Goal: Task Accomplishment & Management: Manage account settings

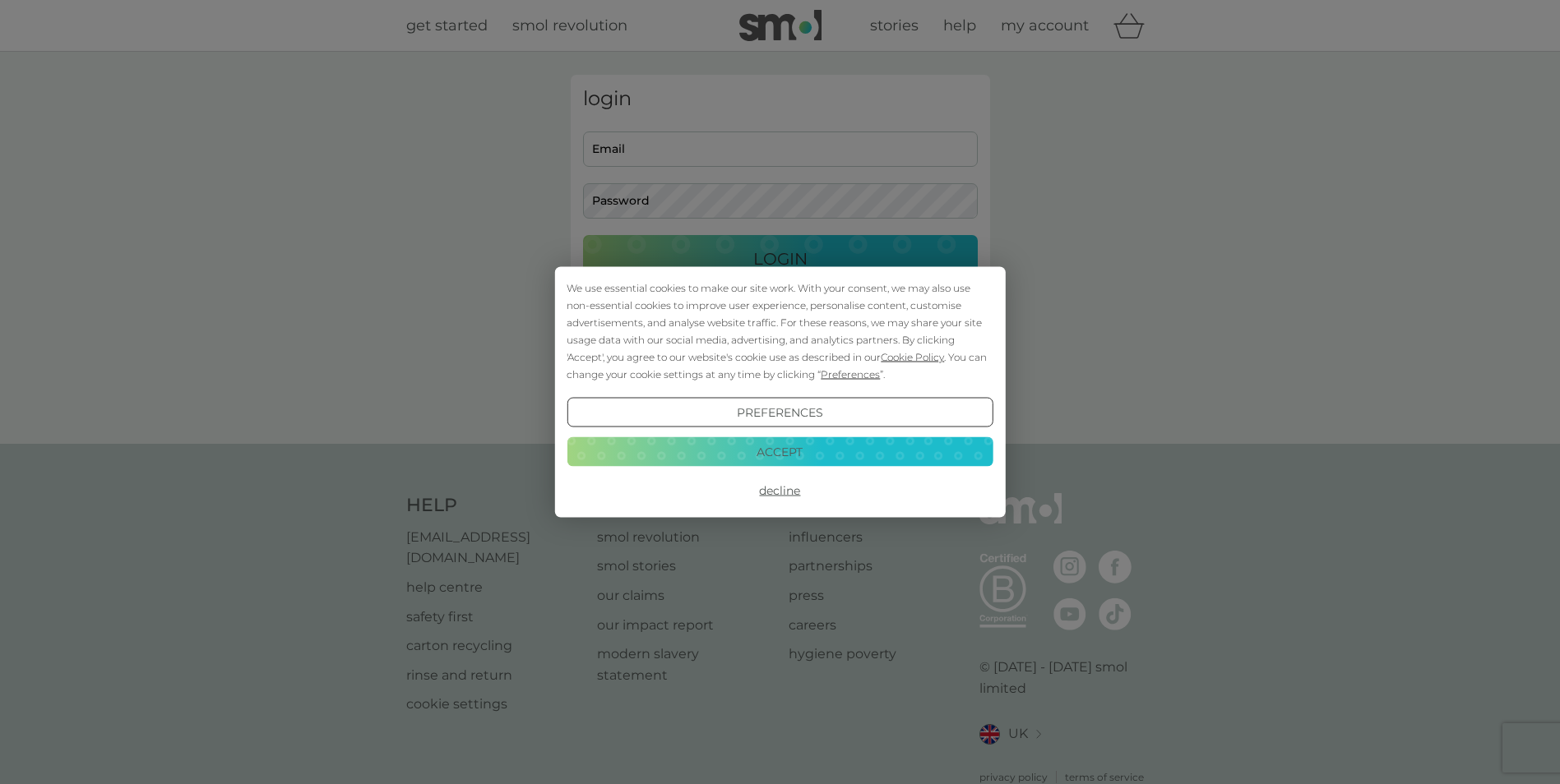
click at [780, 491] on button "Decline" at bounding box center [780, 490] width 426 height 30
click at [777, 490] on button "Decline" at bounding box center [780, 490] width 426 height 30
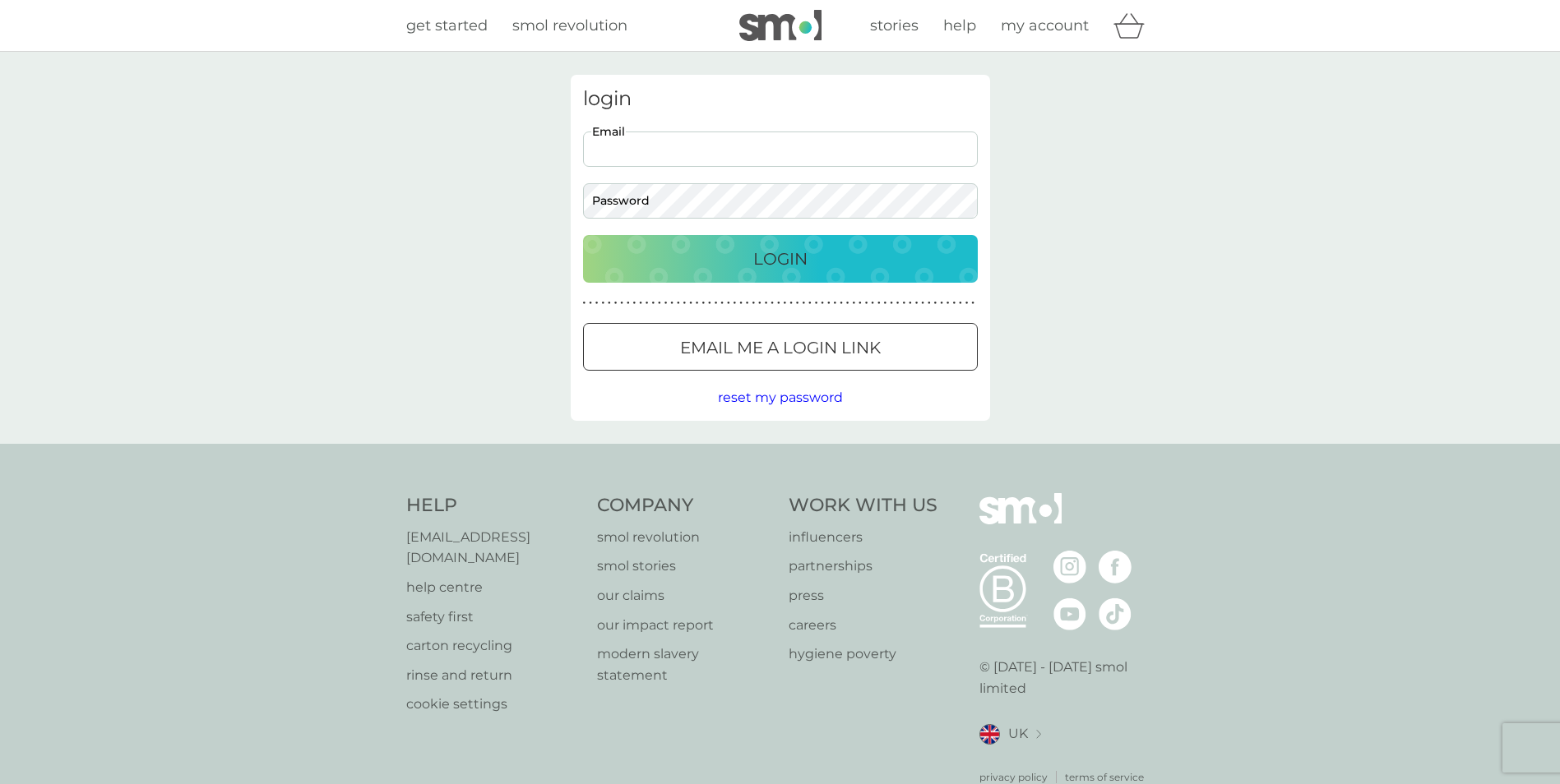
click at [697, 144] on input "Email" at bounding box center [780, 150] width 395 height 35
type input "1p5eth3lst0n@gmail.com"
click at [788, 253] on p "Login" at bounding box center [780, 259] width 54 height 26
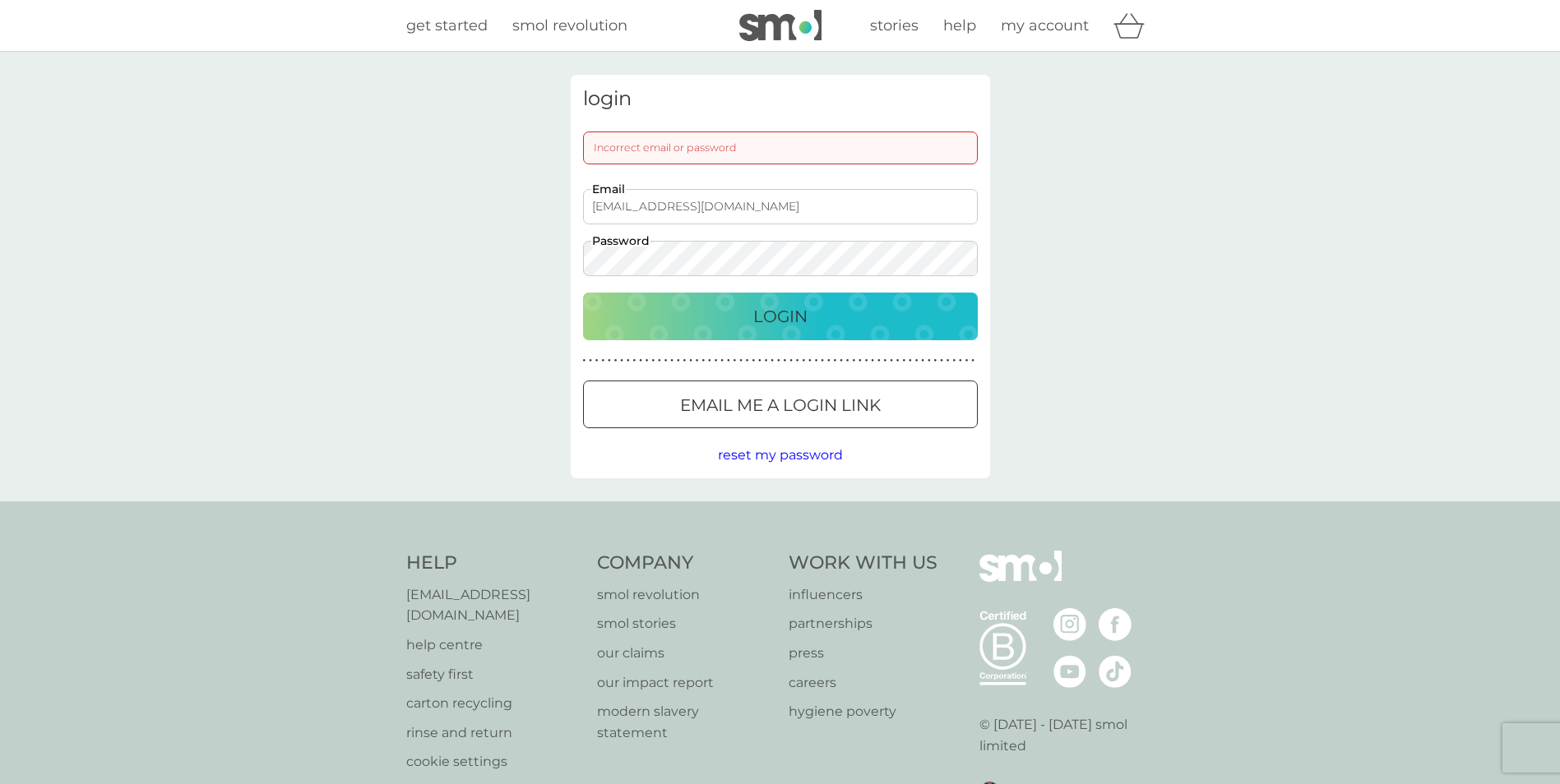
click at [546, 258] on div "login Incorrect email or password 1p5eth3lst0n@gmail.com Email Password Login ●…" at bounding box center [780, 277] width 1560 height 450
click at [797, 319] on p "Login" at bounding box center [780, 317] width 54 height 26
click at [769, 313] on p "Login" at bounding box center [780, 317] width 54 height 26
click at [521, 255] on div "login Incorrect email or password 1p5eth3lst0n@gmail.com Email Password Login ●…" at bounding box center [780, 277] width 1560 height 450
click at [805, 311] on p "Login" at bounding box center [780, 317] width 54 height 26
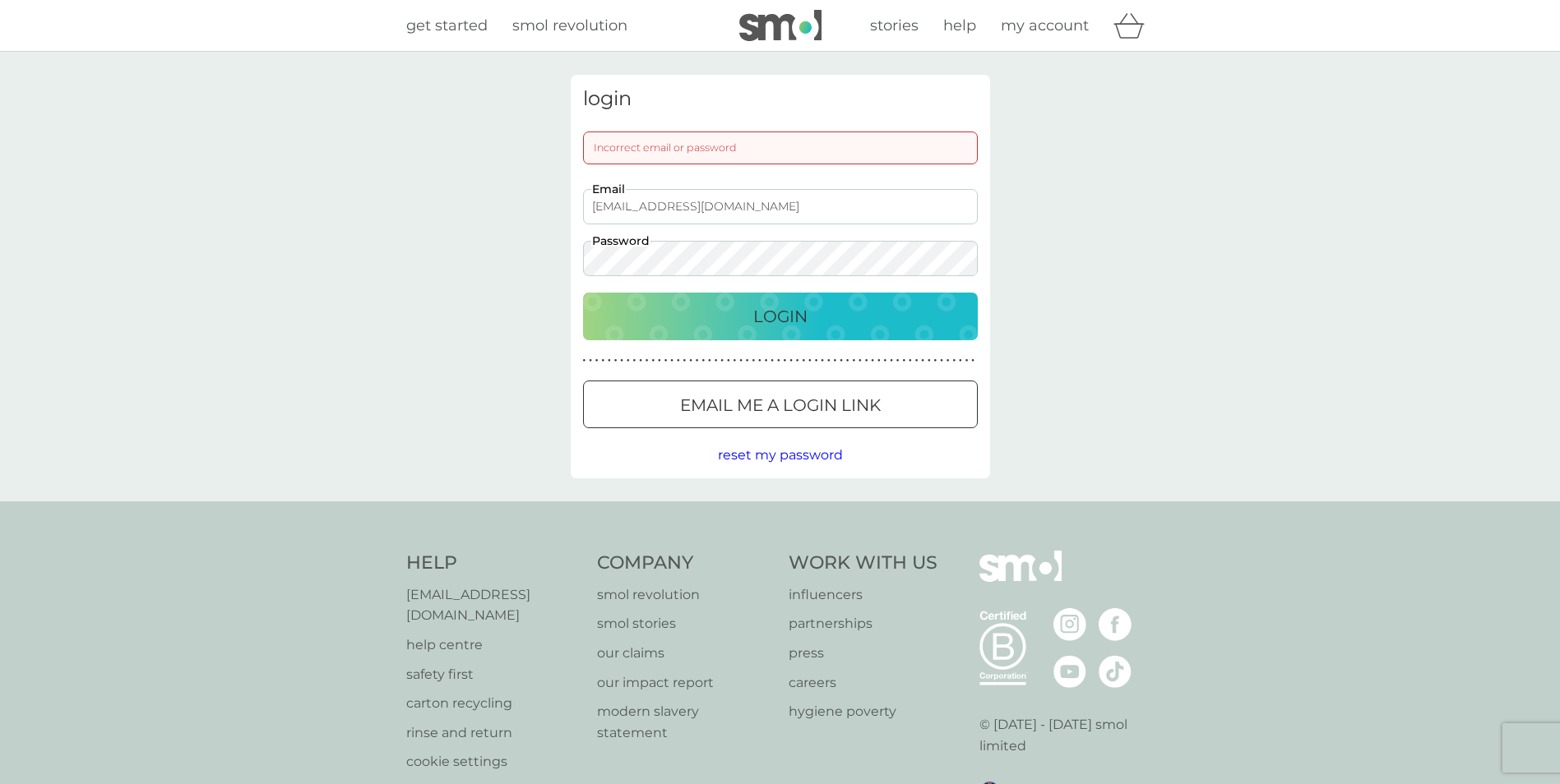
click at [807, 452] on span "reset my password" at bounding box center [780, 454] width 125 height 16
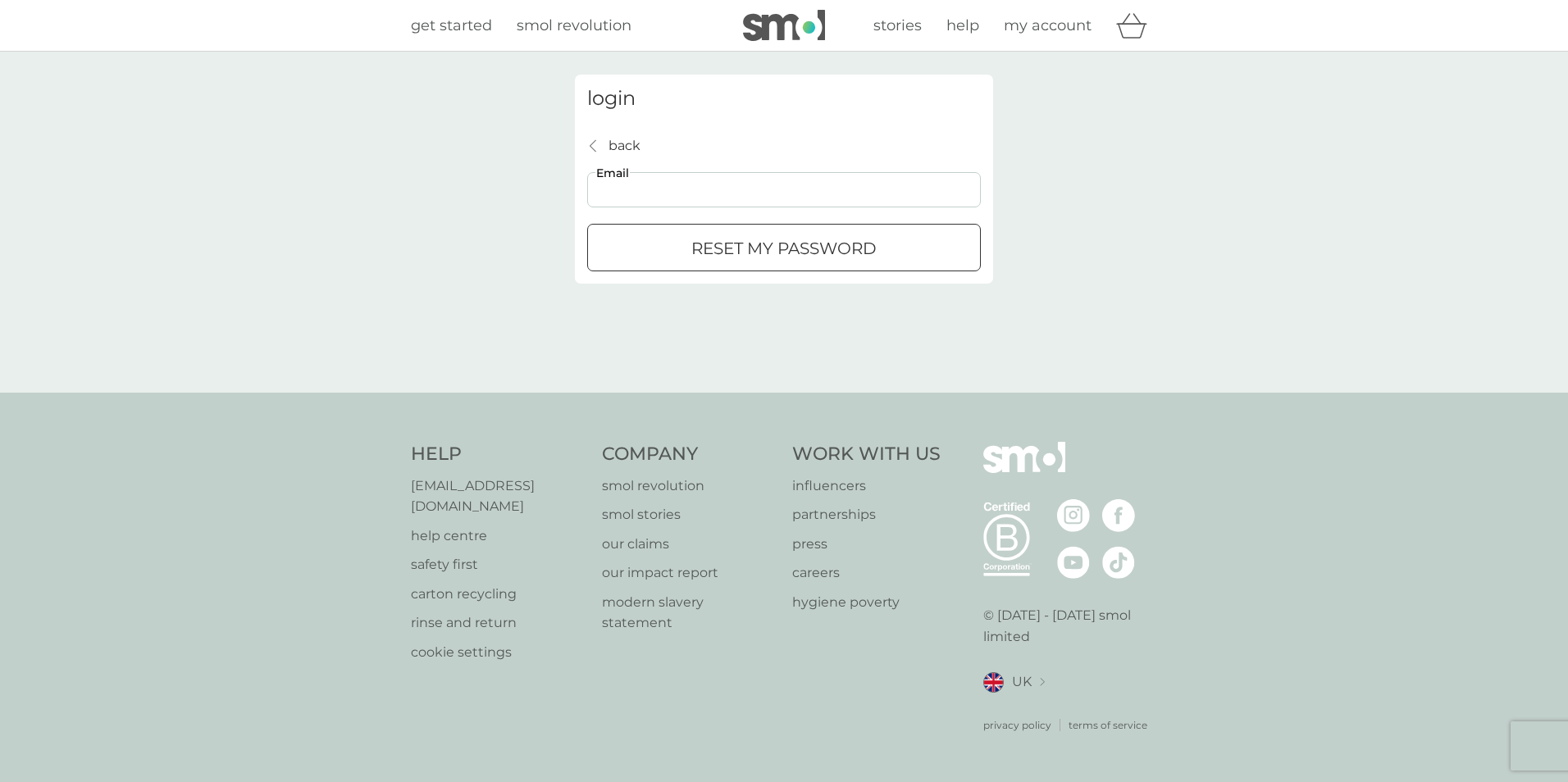
click at [672, 196] on input "Email" at bounding box center [784, 190] width 394 height 35
type input "1p5eth3lst0n@gmail.com"
click at [855, 251] on p "reset my password" at bounding box center [784, 248] width 185 height 26
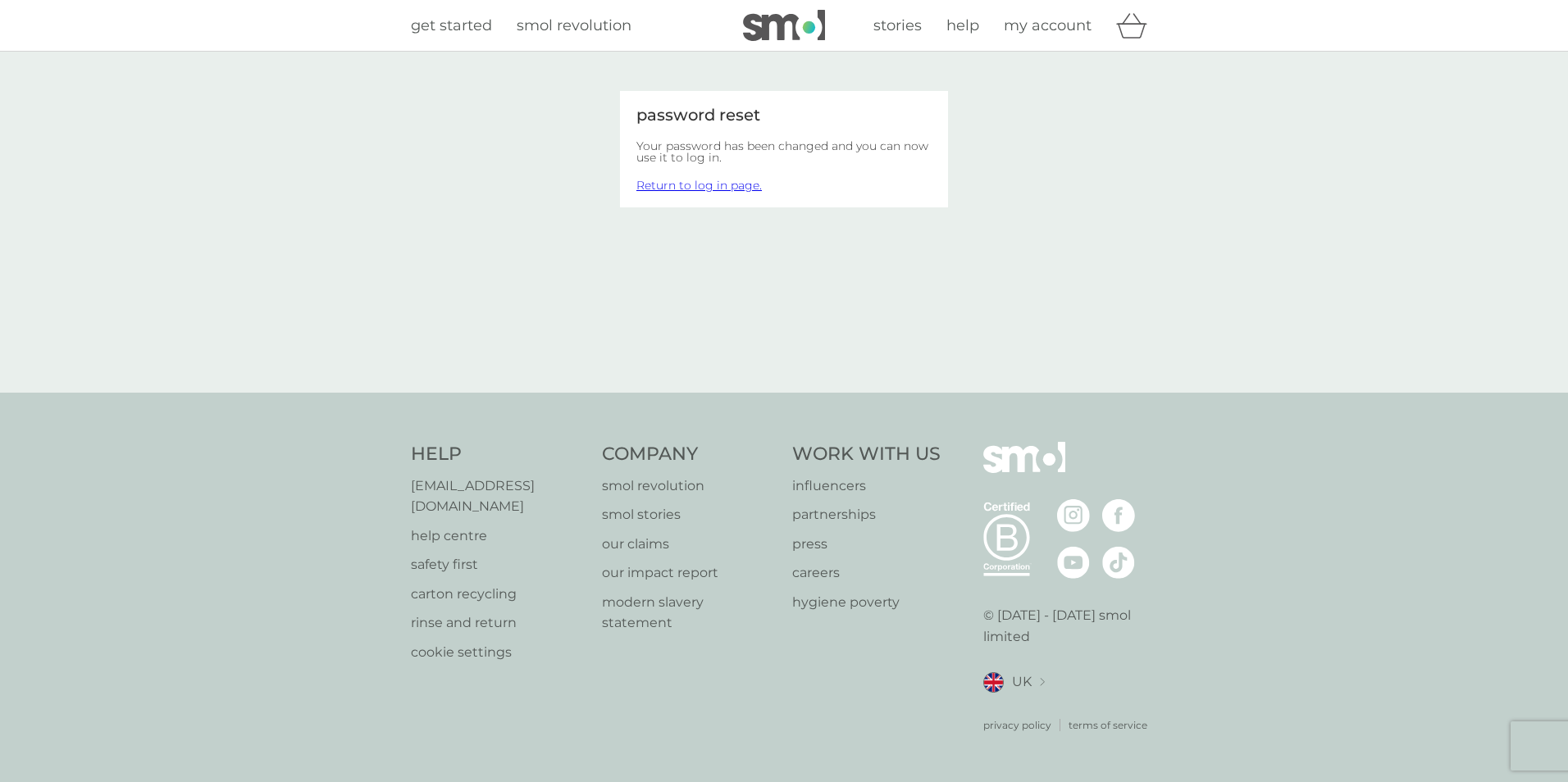
click at [706, 185] on link "Return to log in page." at bounding box center [699, 185] width 125 height 15
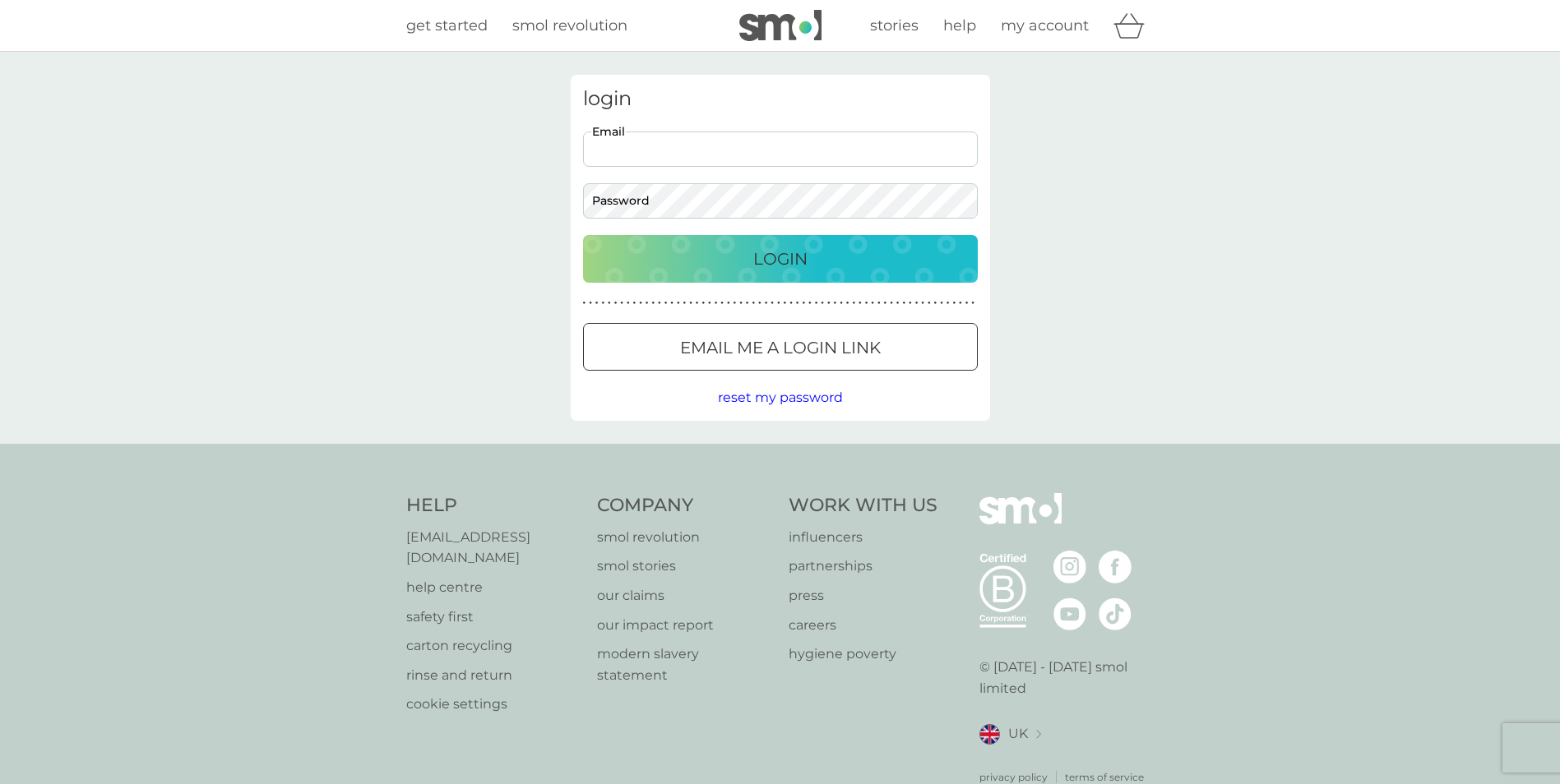
click at [725, 151] on input "Email" at bounding box center [780, 150] width 395 height 35
type input "1p5eth3lst0n@gmail.com"
click at [812, 257] on div "Login" at bounding box center [780, 259] width 361 height 26
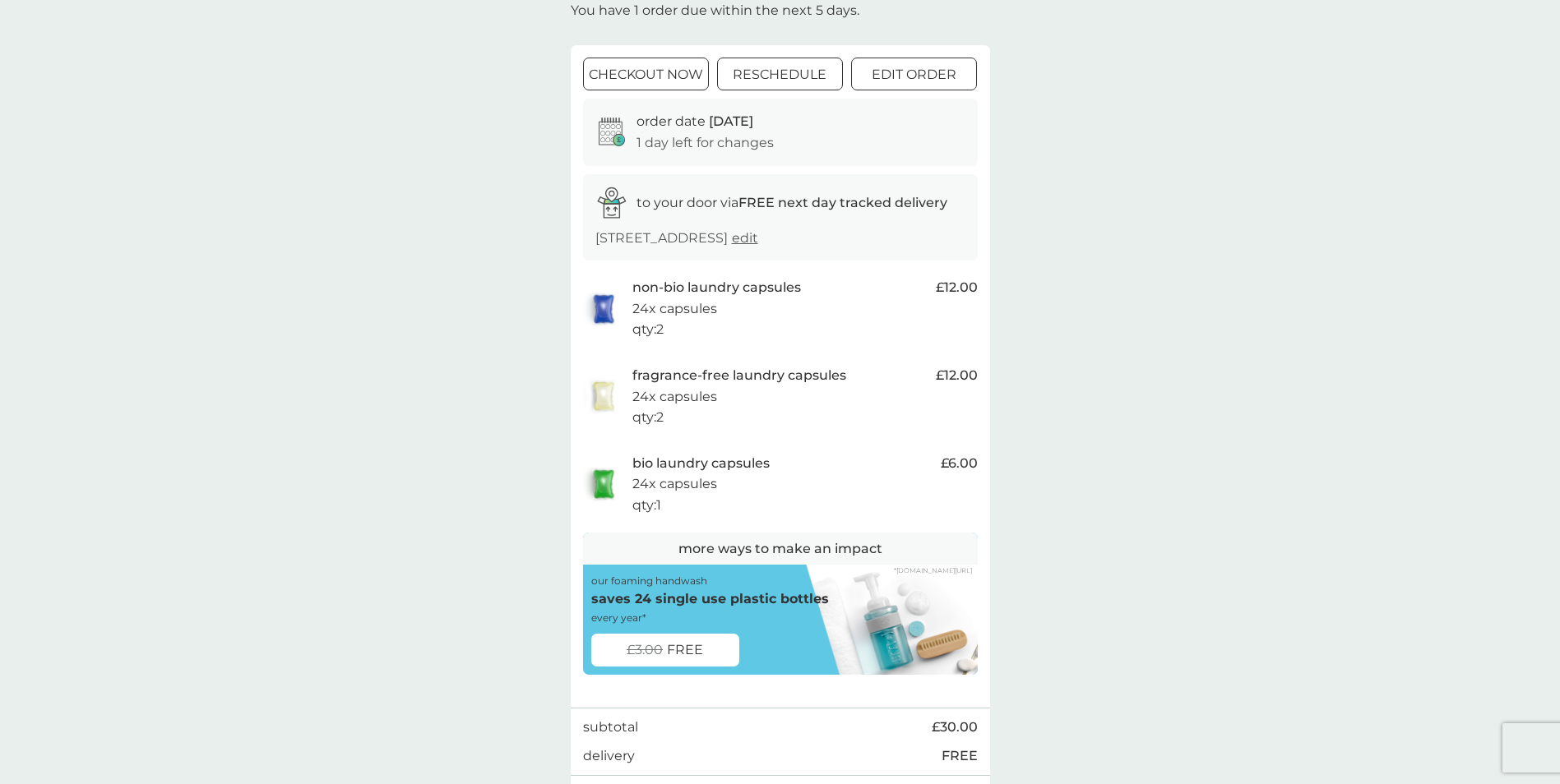
scroll to position [111, 0]
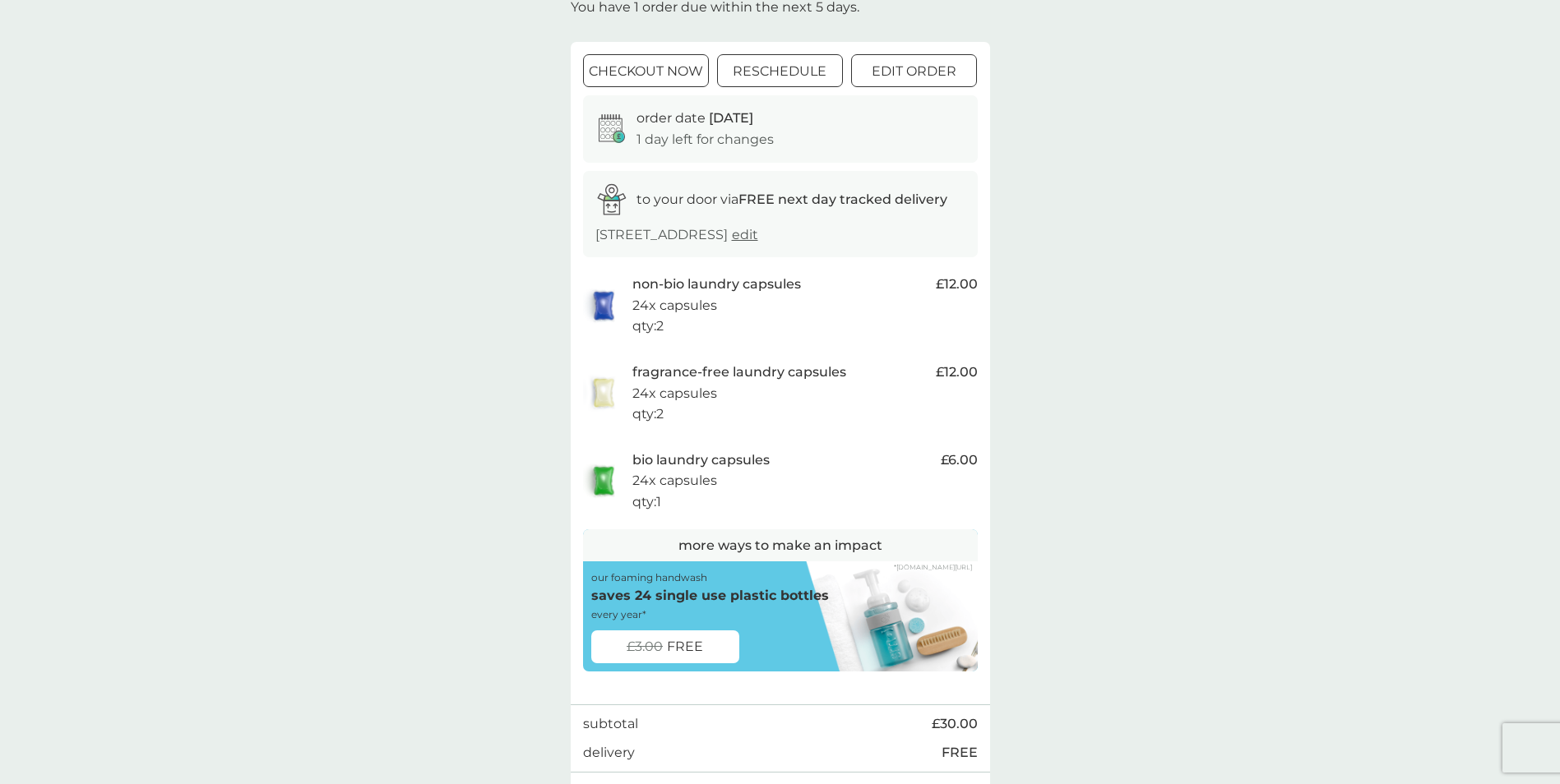
click at [787, 72] on div at bounding box center [780, 72] width 59 height 18
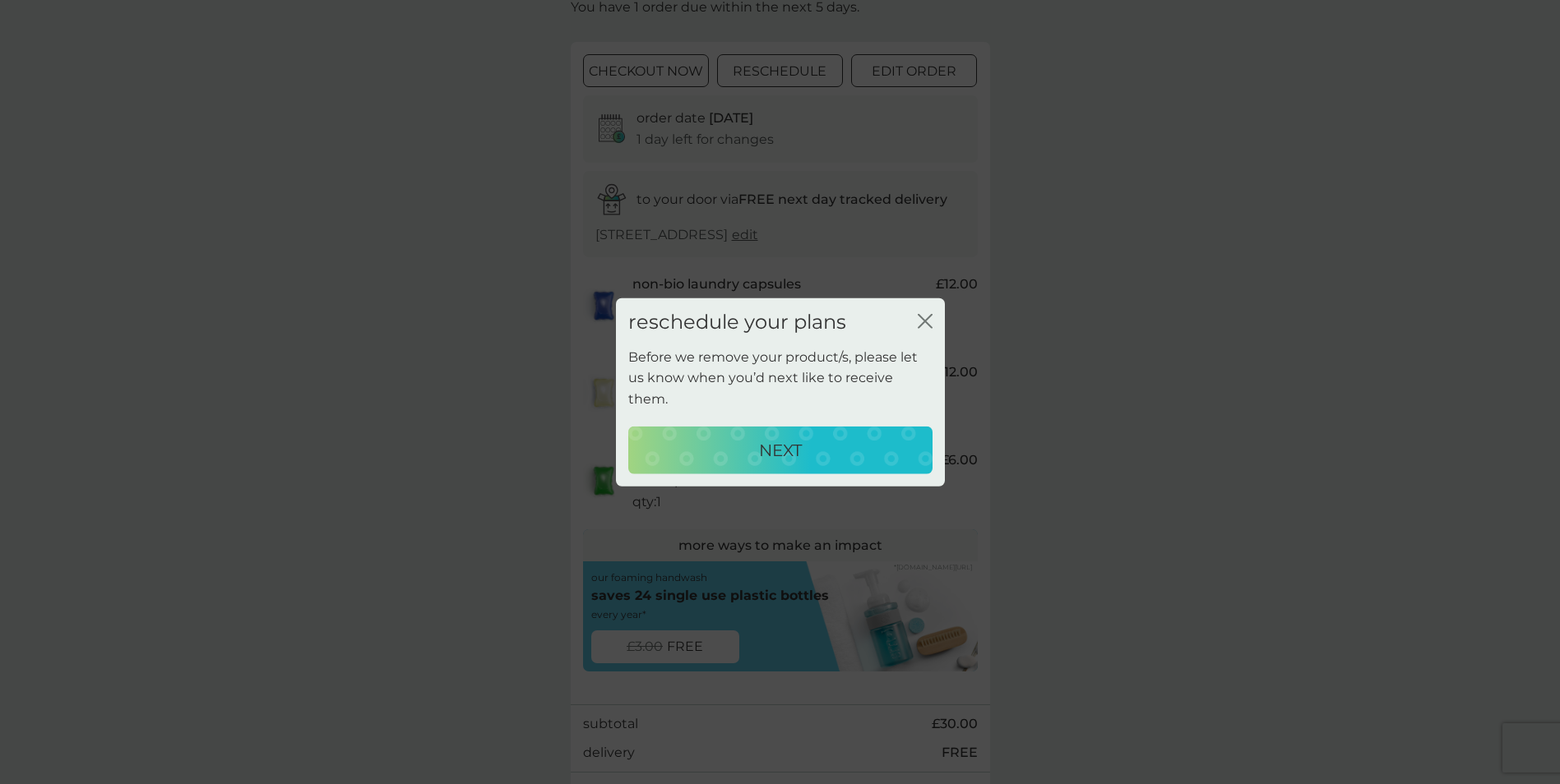
click at [925, 328] on icon "close" at bounding box center [925, 321] width 15 height 15
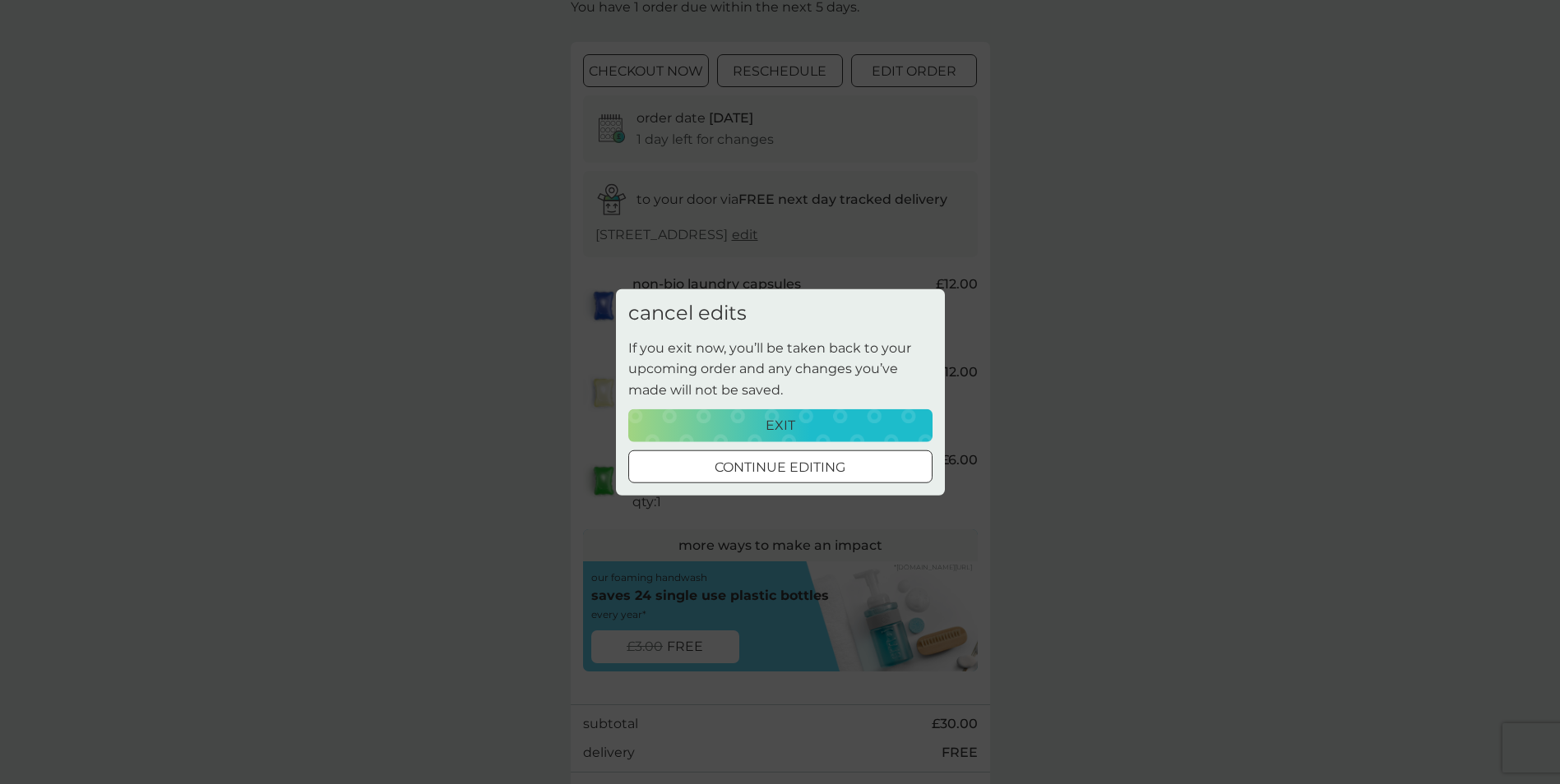
click at [785, 424] on p "exit" at bounding box center [780, 425] width 30 height 21
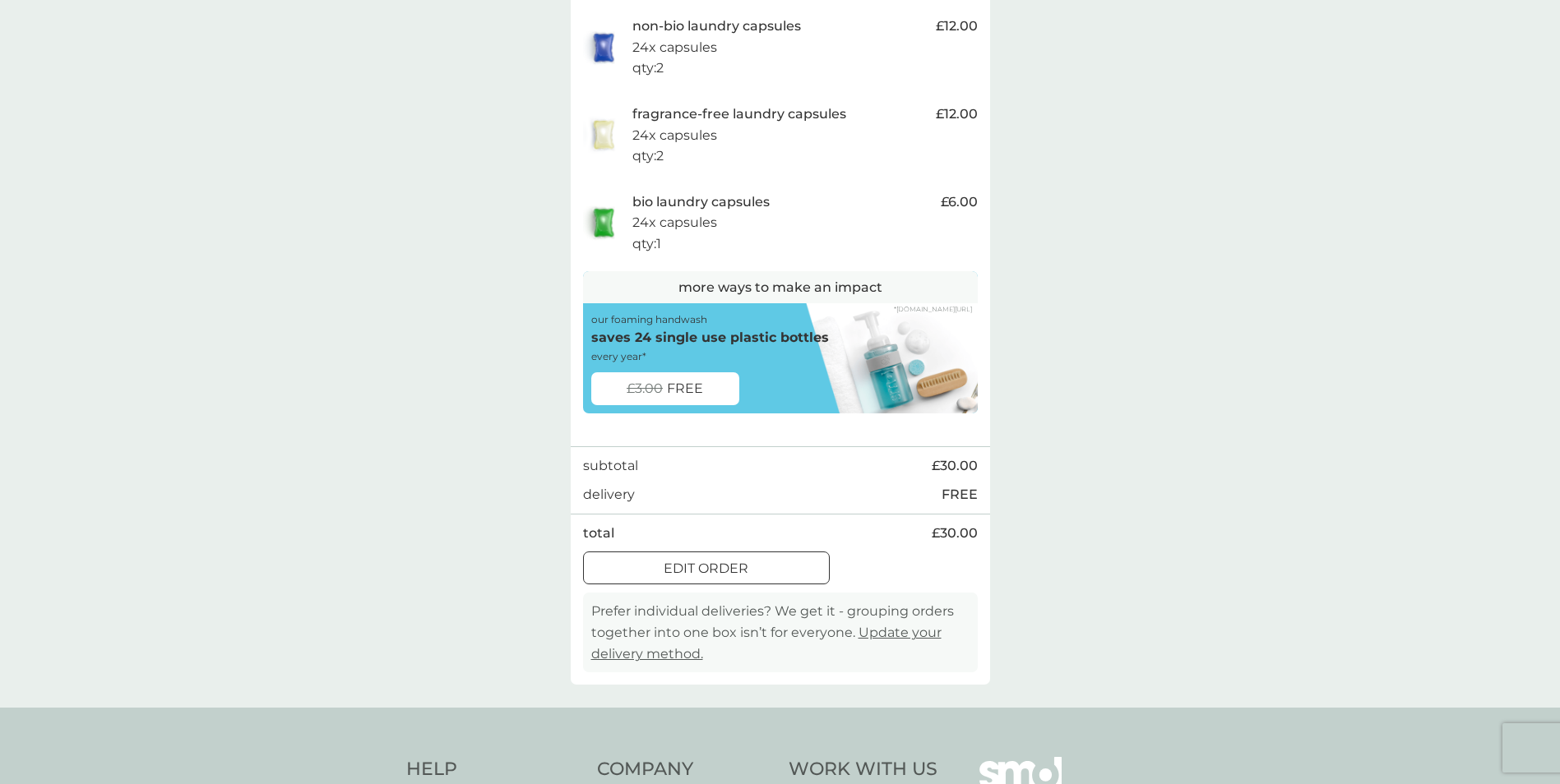
scroll to position [346, 0]
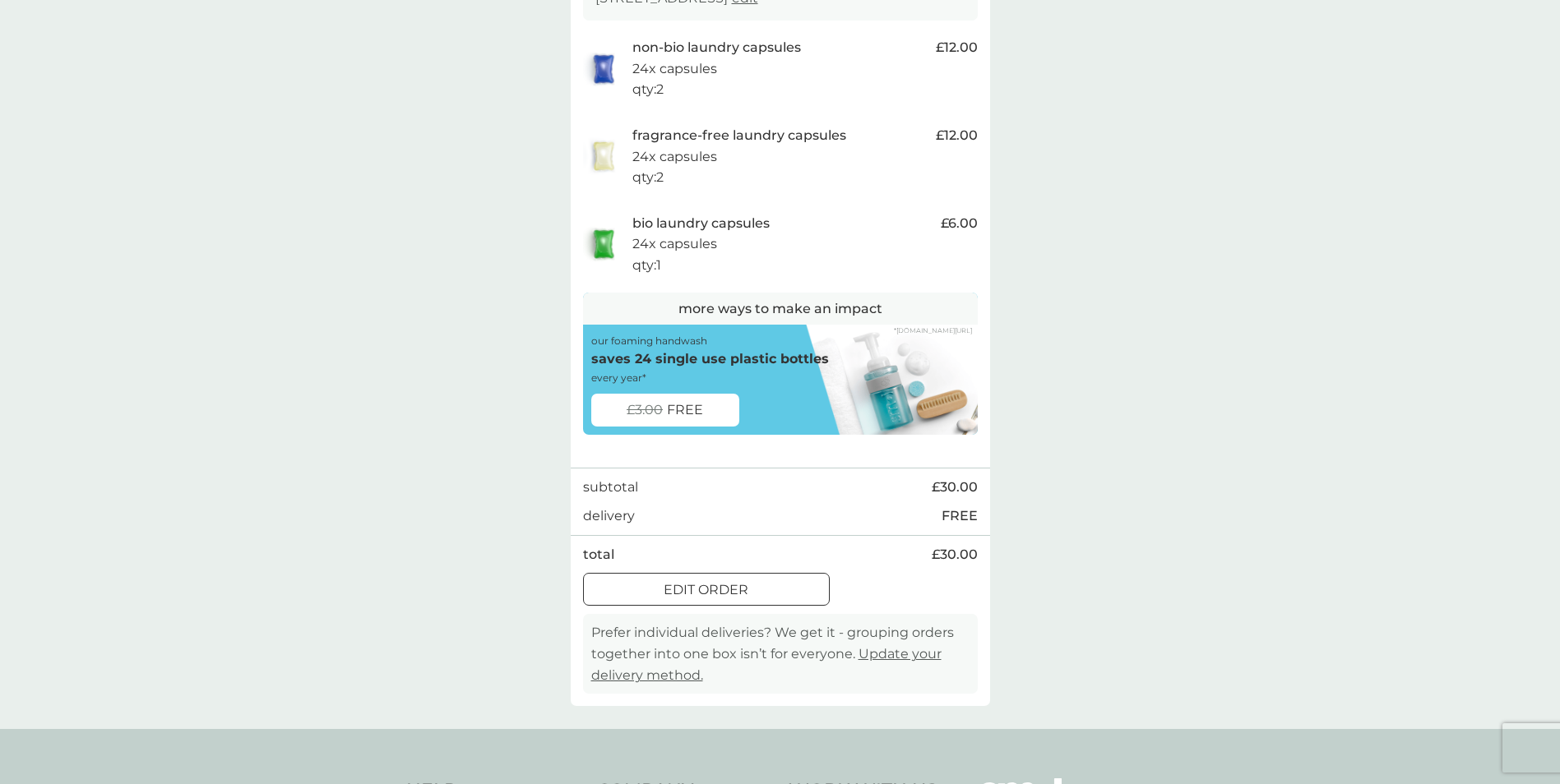
click at [745, 370] on p "saves 24 single use plastic bottles" at bounding box center [710, 359] width 238 height 21
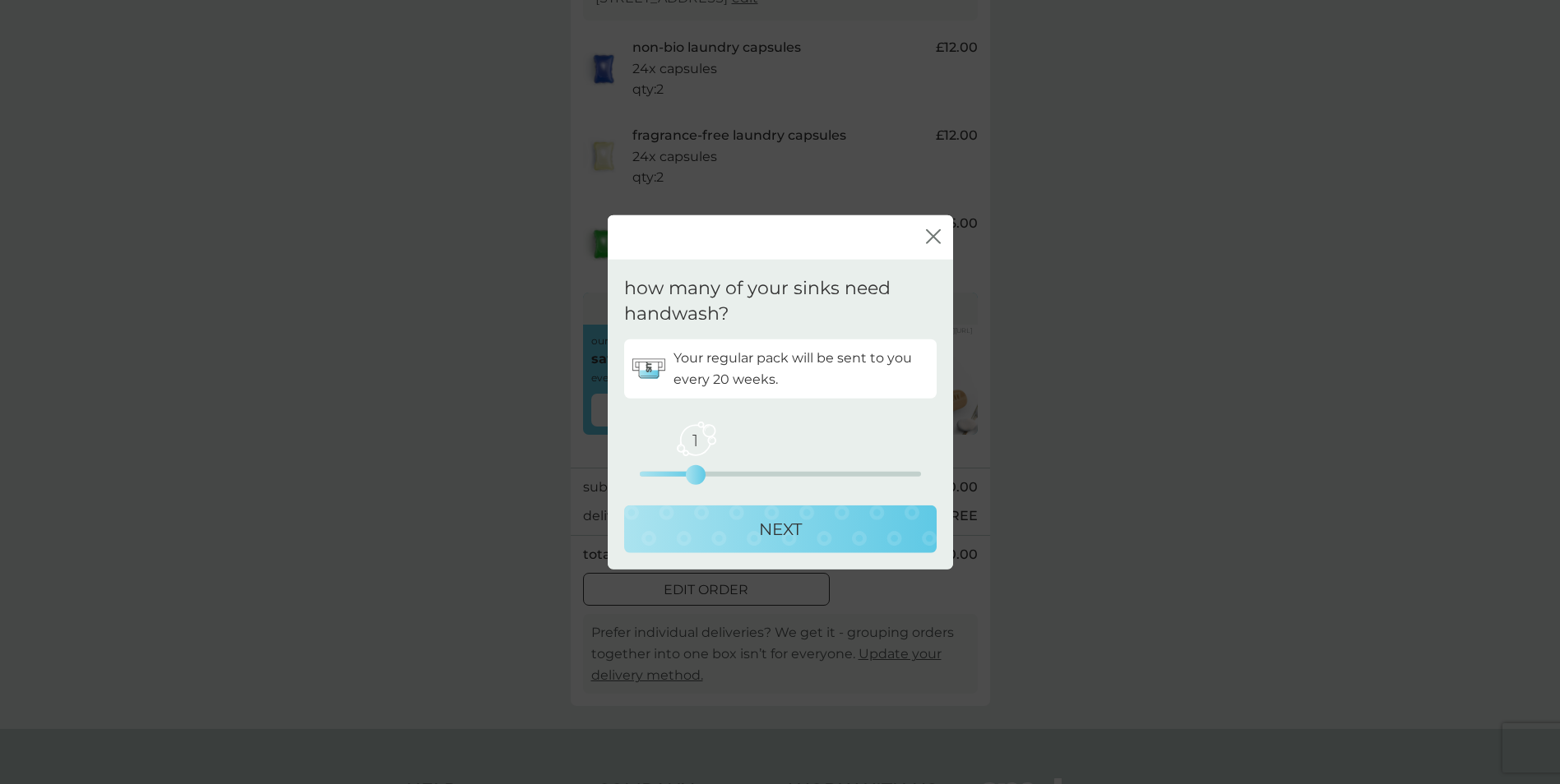
drag, startPoint x: 638, startPoint y: 475, endPoint x: 697, endPoint y: 479, distance: 59.1
click at [697, 477] on div "1" at bounding box center [695, 474] width 7 height 7
click at [932, 232] on icon "close" at bounding box center [933, 236] width 15 height 15
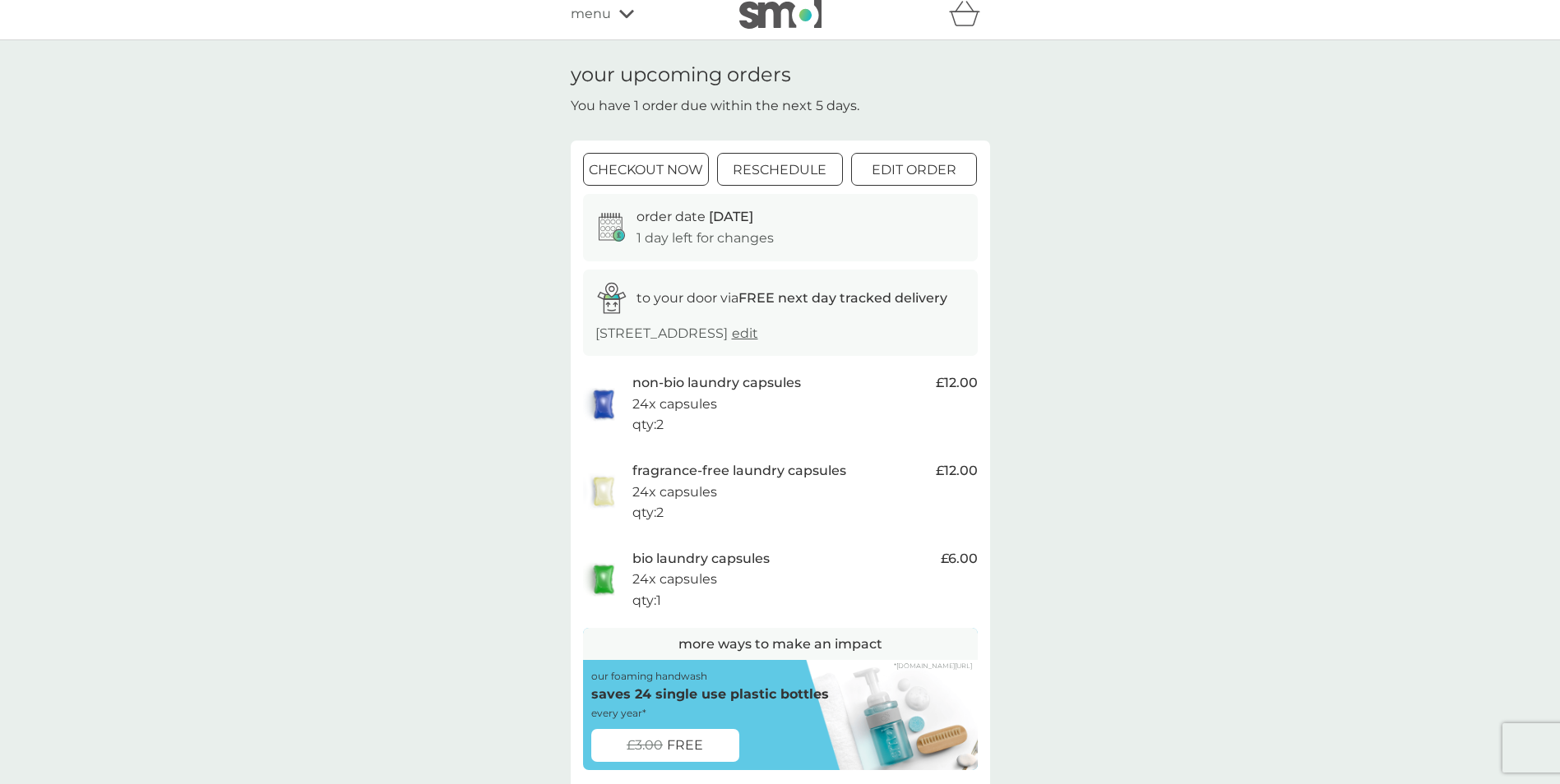
scroll to position [0, 0]
